Goal: Task Accomplishment & Management: Manage account settings

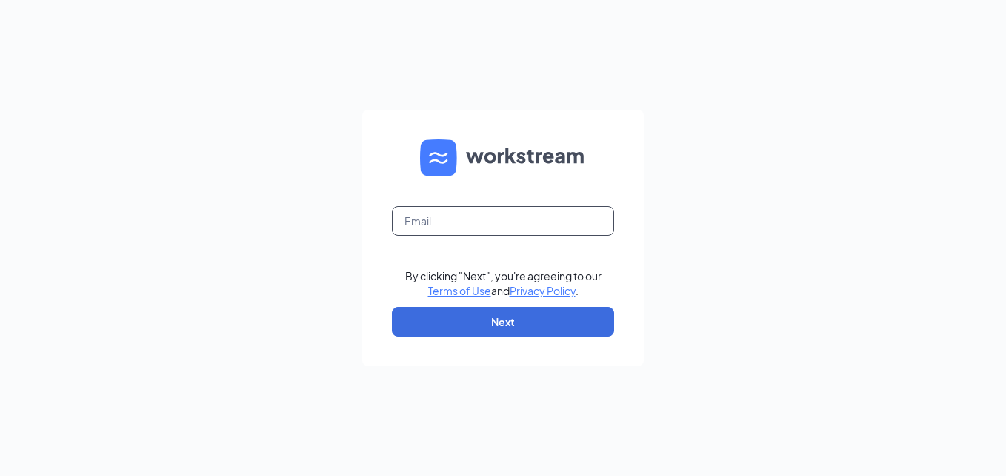
click at [413, 213] on input "text" at bounding box center [503, 221] width 222 height 30
click at [581, 201] on form "ws By clicking "Next", you're agreeing to our Terms of Use and Privacy Policy .…" at bounding box center [502, 238] width 281 height 256
click at [556, 222] on input "ws" at bounding box center [503, 221] width 222 height 30
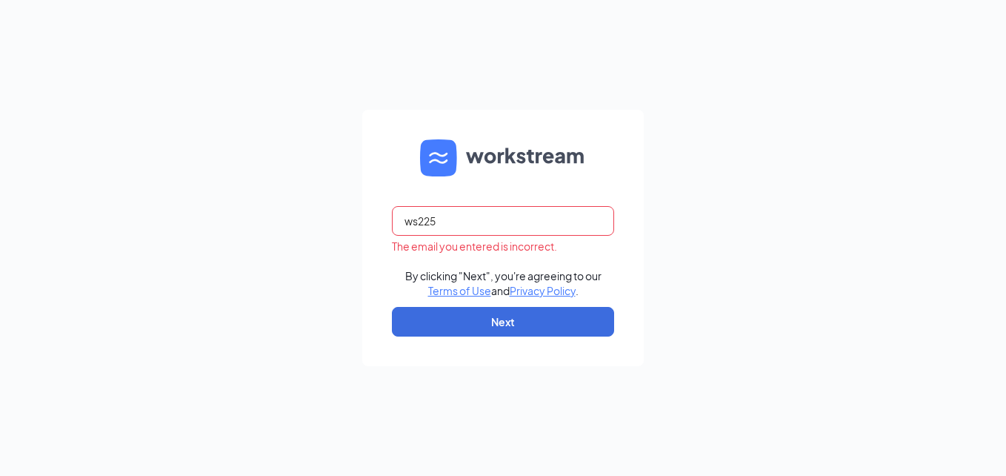
type input "[EMAIL_ADDRESS][DOMAIN_NAME]"
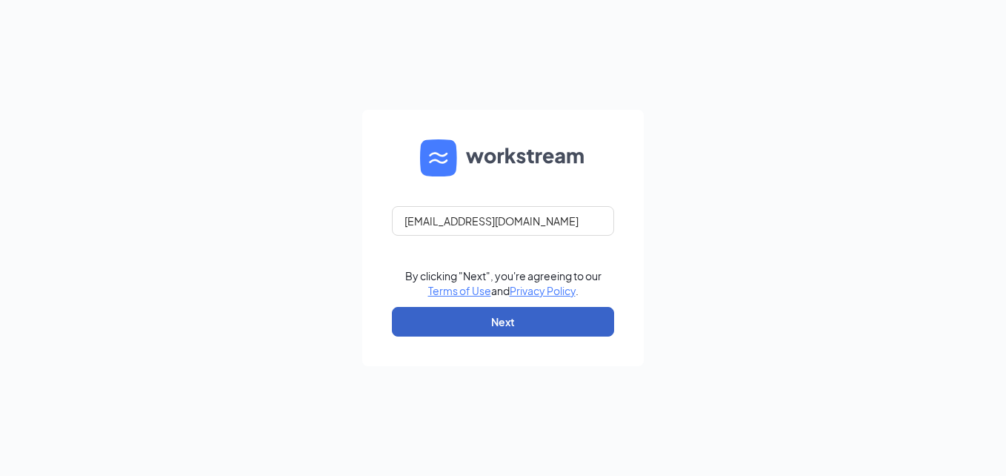
click at [539, 319] on button "Next" at bounding box center [503, 322] width 222 height 30
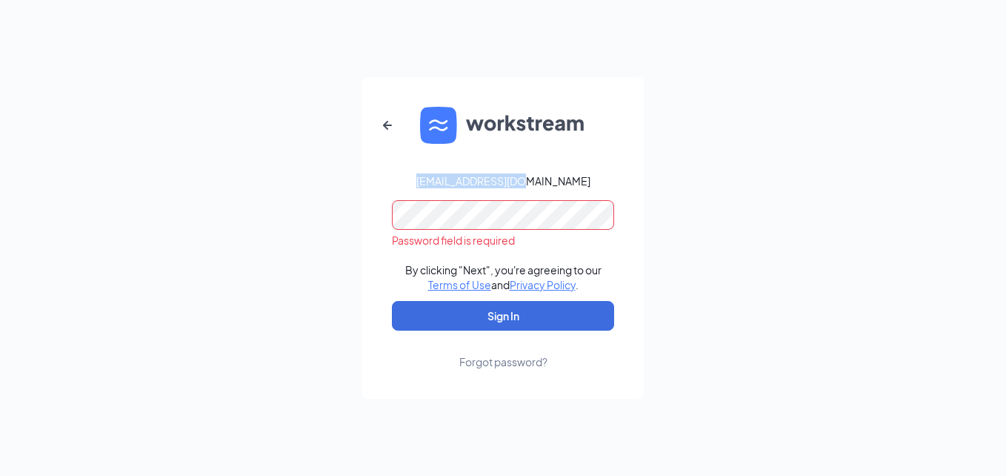
drag, startPoint x: 560, startPoint y: 181, endPoint x: 450, endPoint y: 181, distance: 110.4
click at [450, 181] on form "[EMAIL_ADDRESS][DOMAIN_NAME] Password field is required By clicking "Next", you…" at bounding box center [502, 237] width 281 height 321
drag, startPoint x: 450, startPoint y: 181, endPoint x: 482, endPoint y: 189, distance: 33.6
copy div "[EMAIL_ADDRESS][DOMAIN_NAME]"
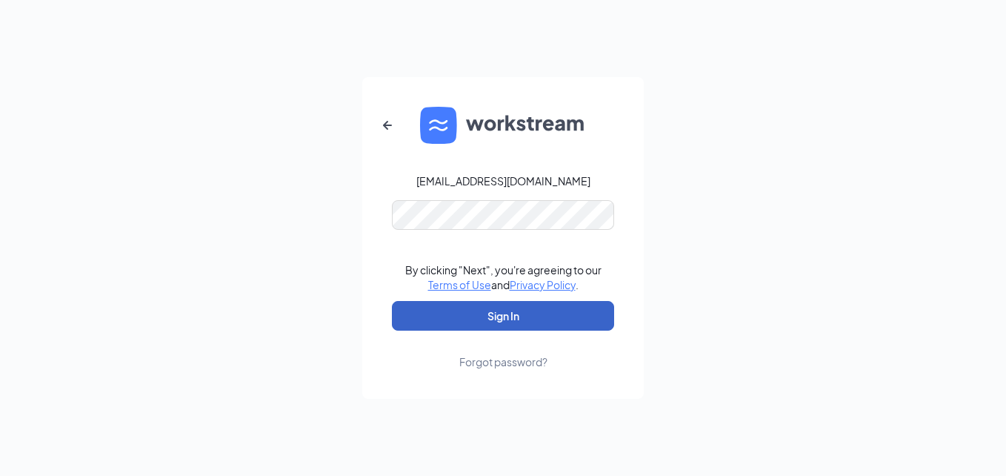
click at [524, 317] on button "Sign In" at bounding box center [503, 316] width 222 height 30
